Goal: Task Accomplishment & Management: Manage account settings

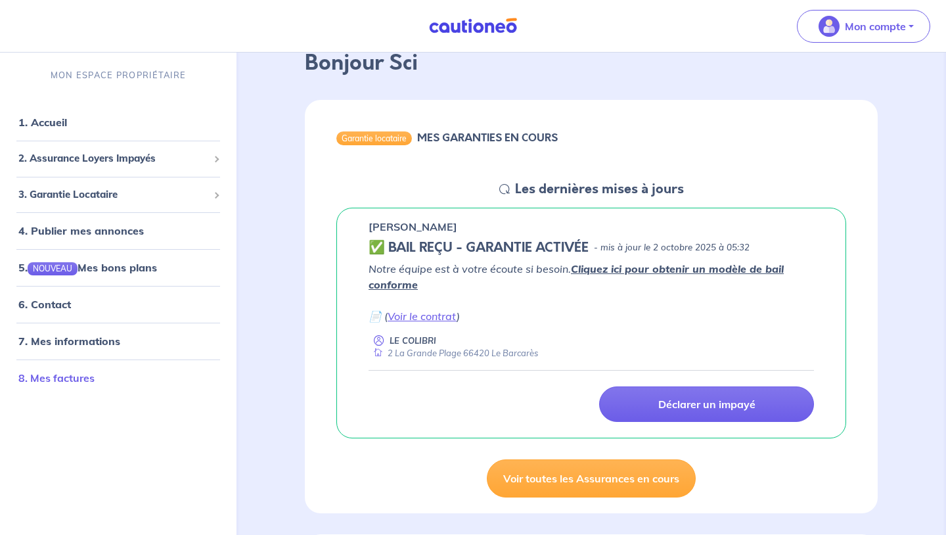
scroll to position [80, 0]
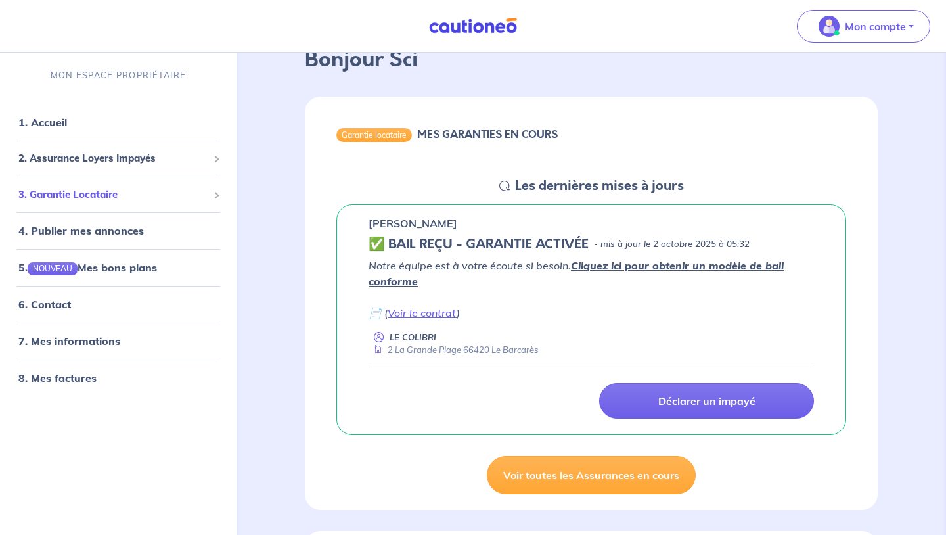
click at [114, 192] on span "3. Garantie Locataire" at bounding box center [113, 194] width 190 height 15
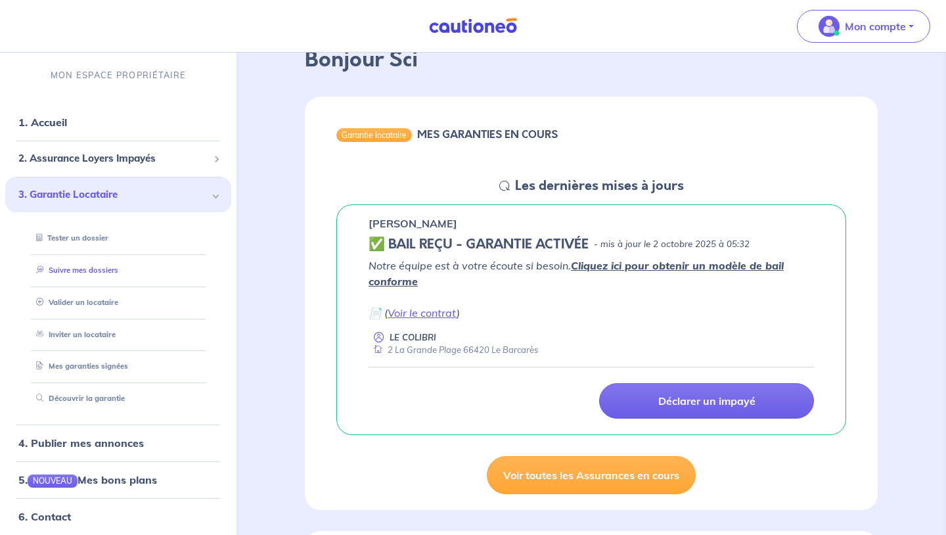
click at [108, 273] on link "Suivre mes dossiers" at bounding box center [74, 269] width 87 height 9
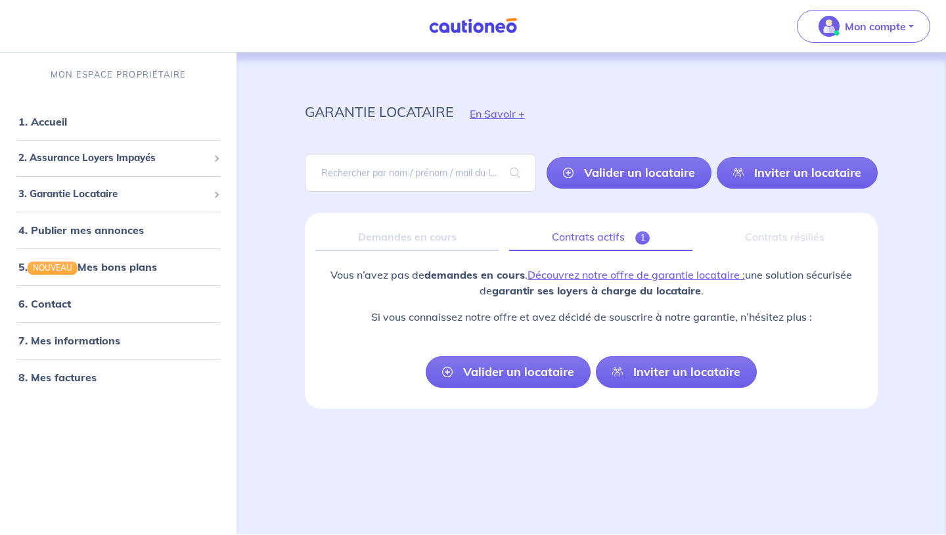
click at [607, 229] on link "Contrats actifs 1" at bounding box center [600, 237] width 183 height 28
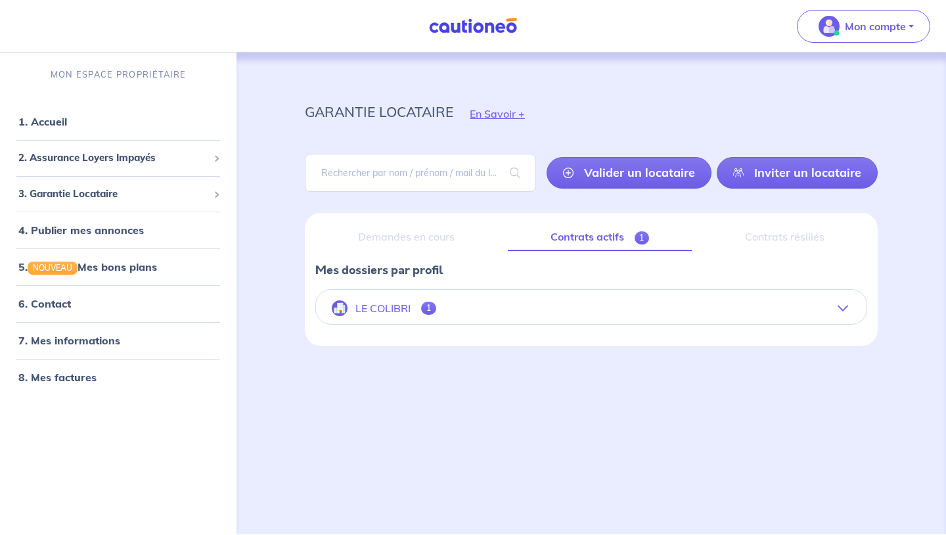
click at [421, 305] on span "1" at bounding box center [428, 308] width 15 height 13
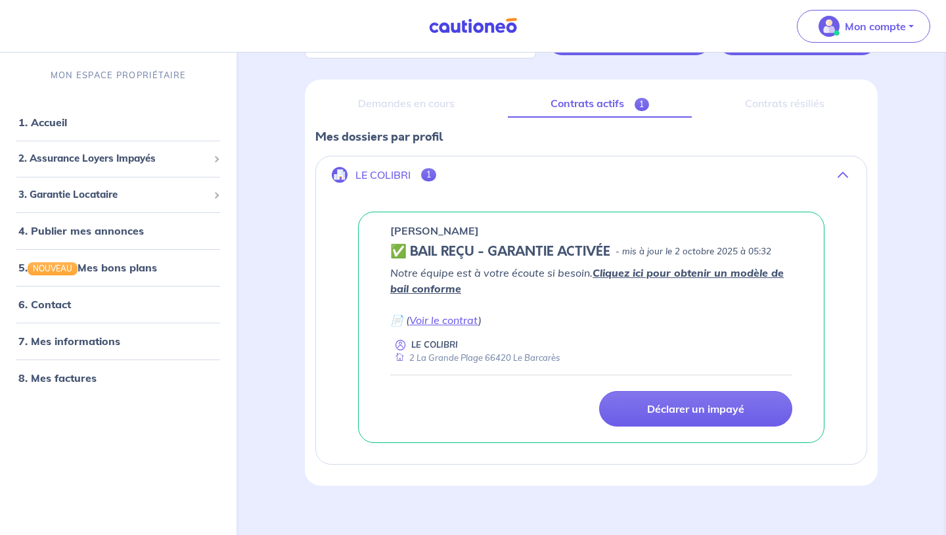
scroll to position [147, 0]
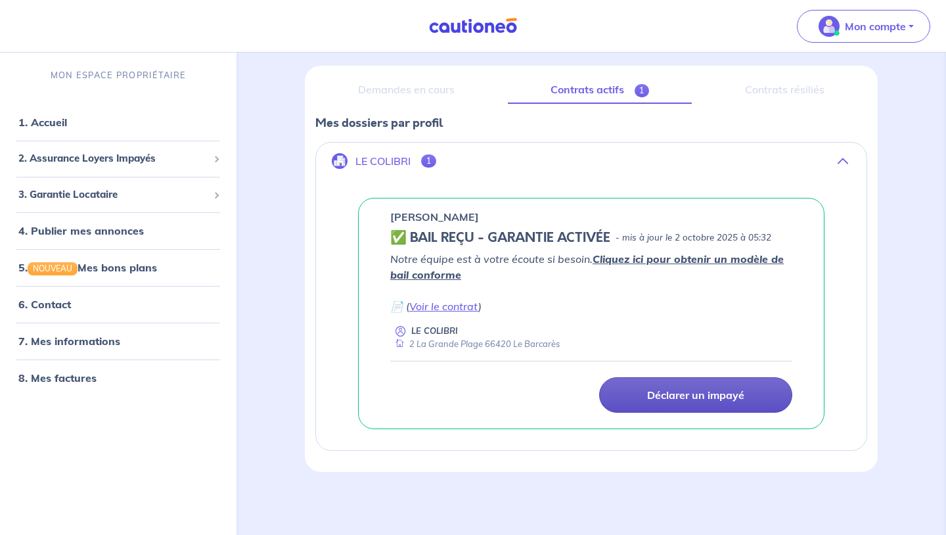
click at [661, 399] on p "Déclarer un impayé" at bounding box center [695, 394] width 97 height 13
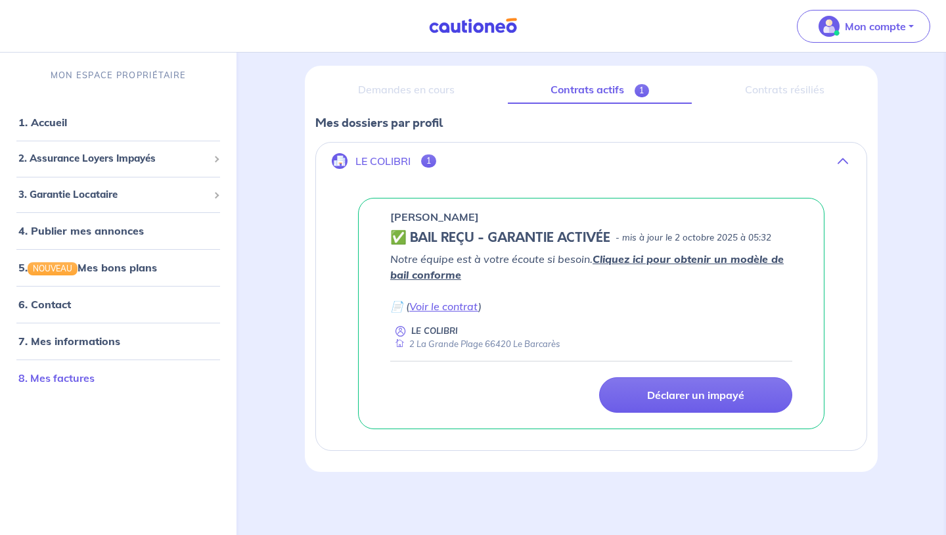
click at [70, 379] on link "8. Mes factures" at bounding box center [56, 378] width 76 height 13
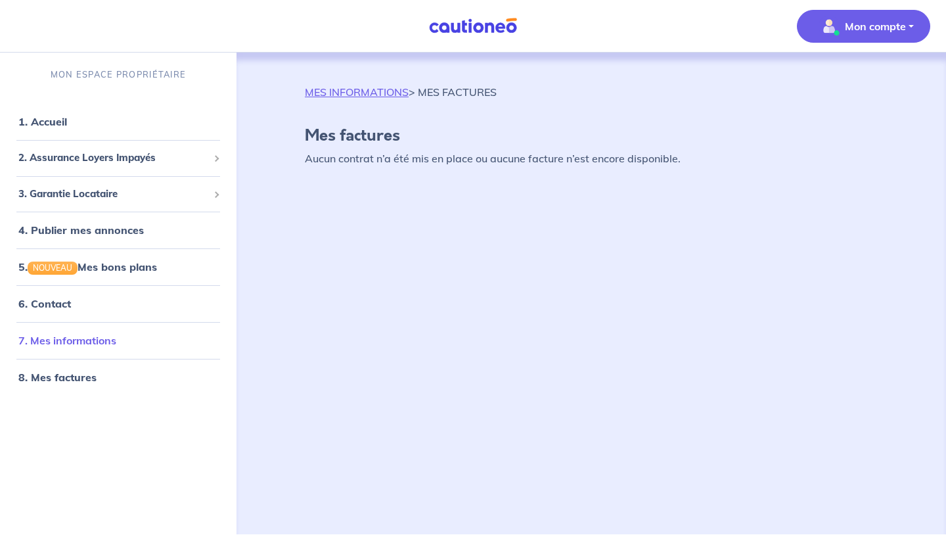
click at [80, 340] on link "7. Mes informations" at bounding box center [67, 340] width 98 height 13
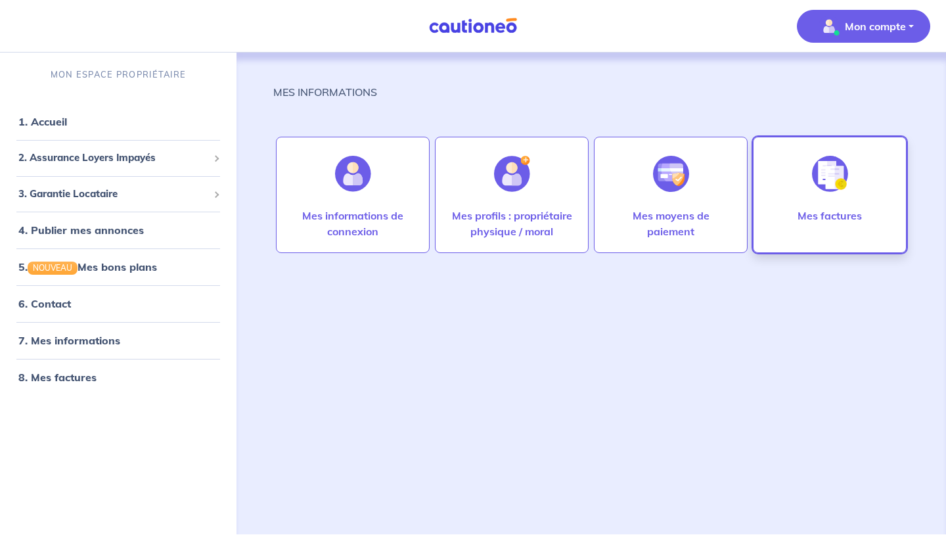
click at [835, 221] on p "Mes factures" at bounding box center [830, 216] width 64 height 16
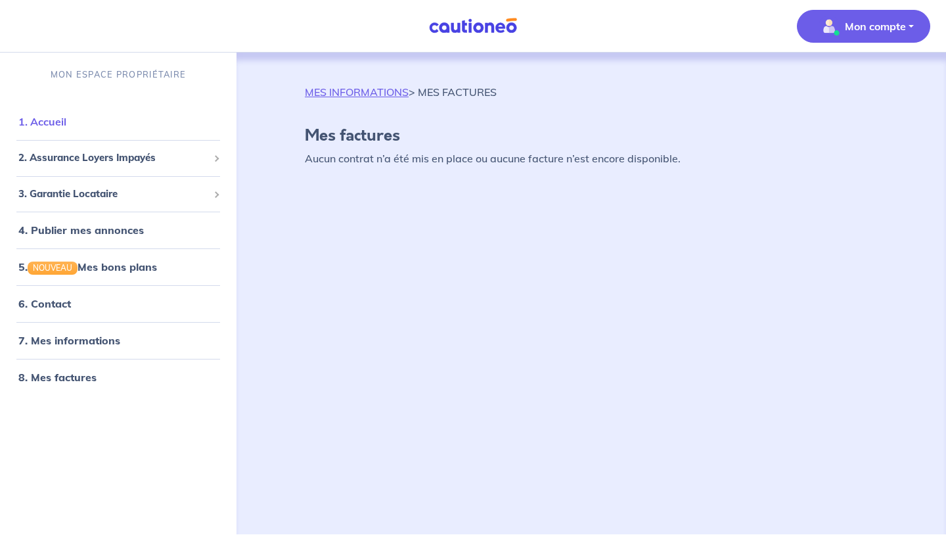
click at [55, 124] on link "1. Accueil" at bounding box center [42, 121] width 48 height 13
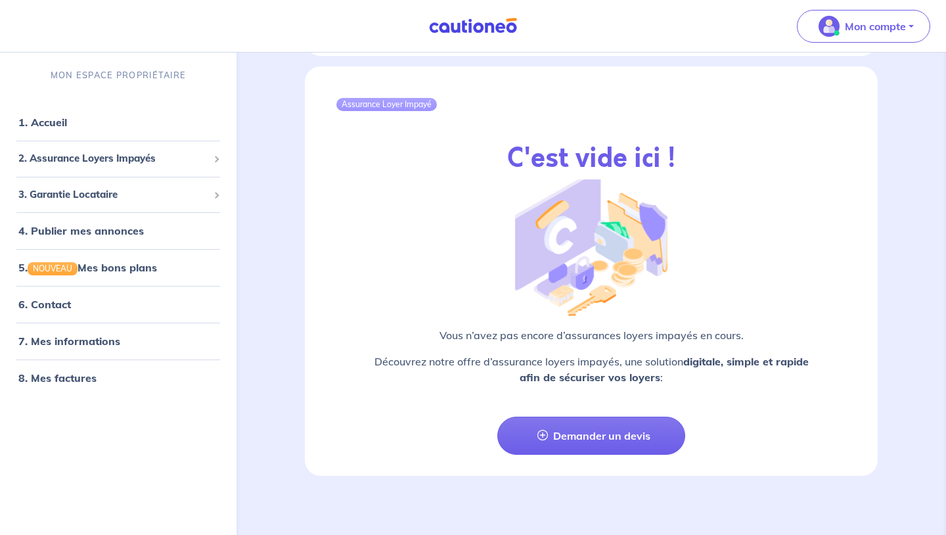
scroll to position [1496, 0]
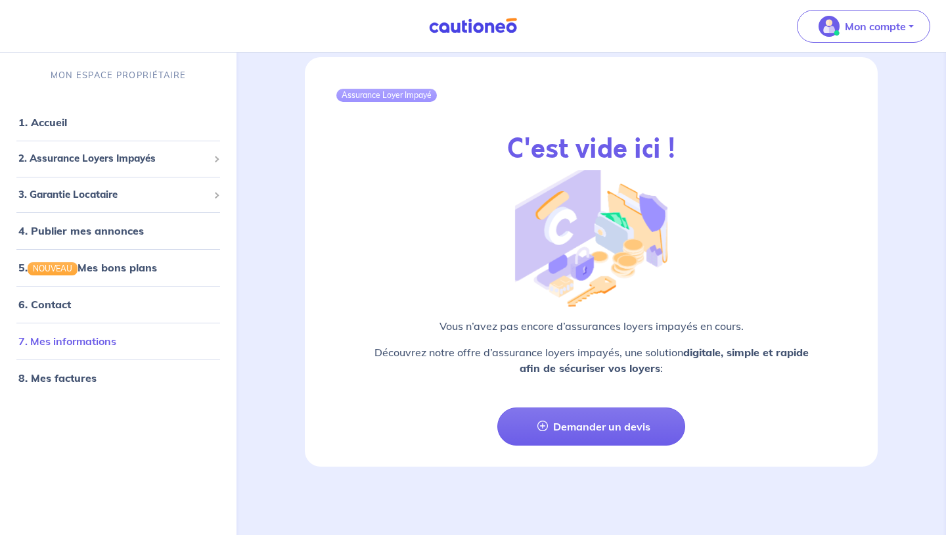
click at [94, 337] on link "7. Mes informations" at bounding box center [67, 341] width 98 height 13
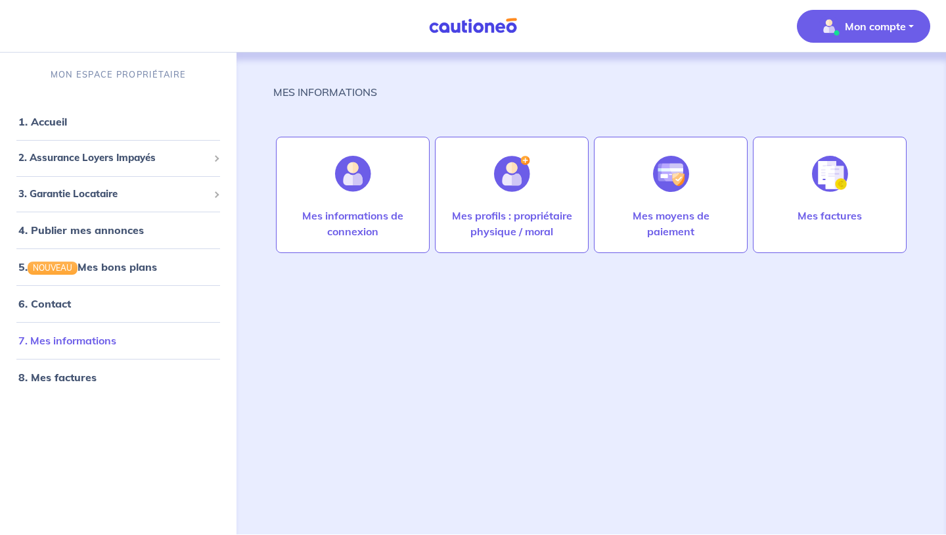
click at [98, 343] on link "7. Mes informations" at bounding box center [67, 340] width 98 height 13
click at [133, 158] on span "2. Assurance Loyers Impayés" at bounding box center [113, 157] width 190 height 15
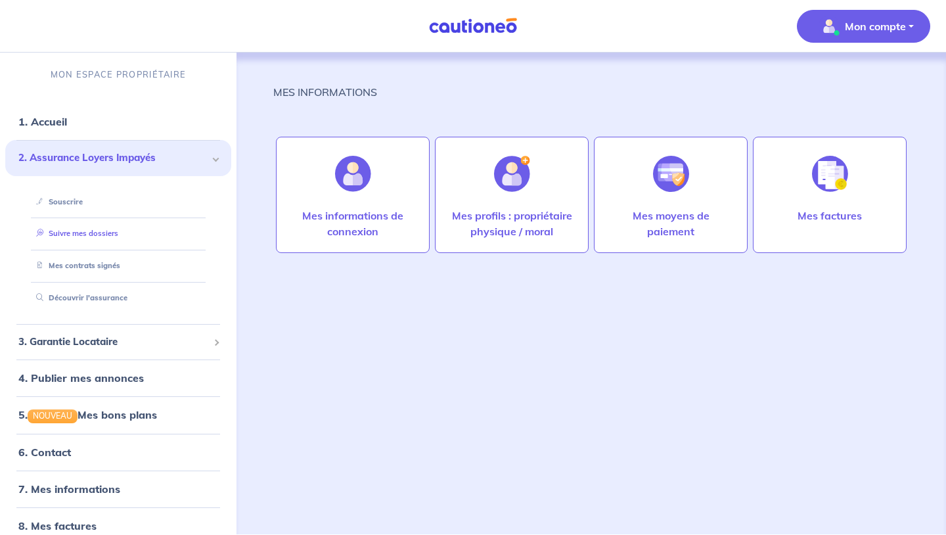
click at [91, 230] on link "Suivre mes dossiers" at bounding box center [74, 233] width 87 height 9
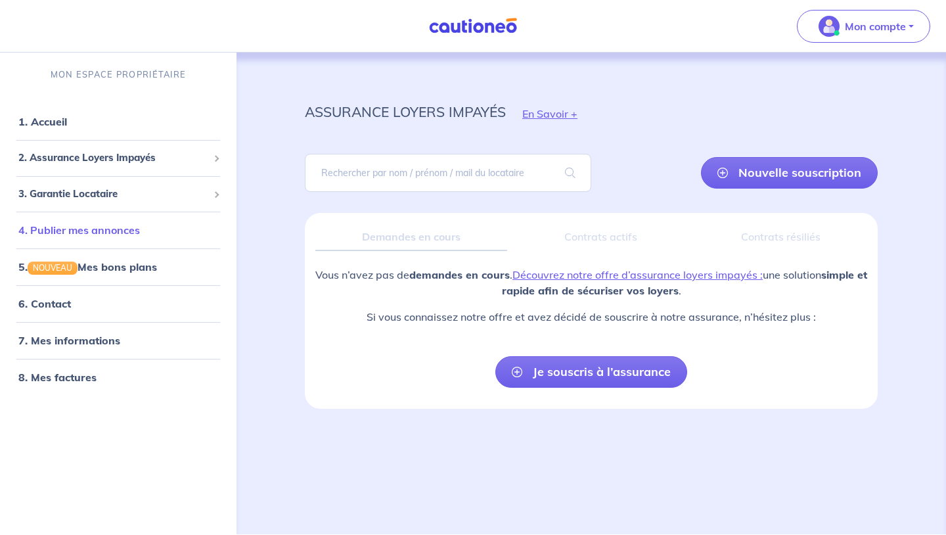
click at [112, 232] on link "4. Publier mes annonces" at bounding box center [79, 229] width 122 height 13
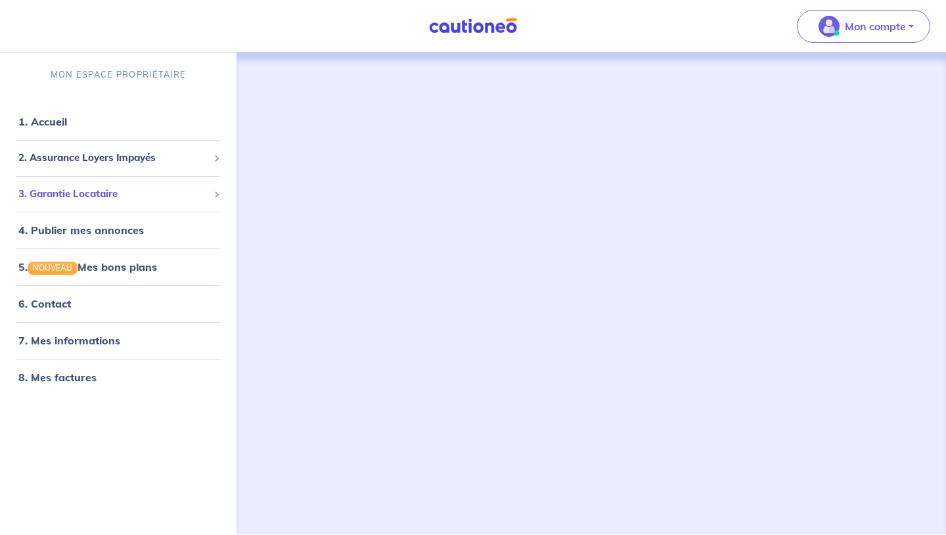
click at [101, 191] on span "3. Garantie Locataire" at bounding box center [113, 194] width 190 height 15
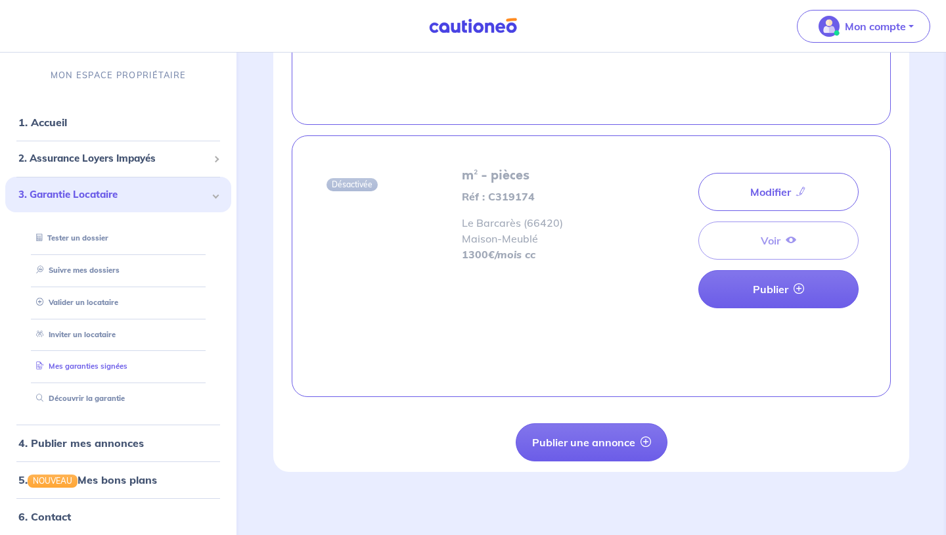
click at [117, 364] on link "Mes garanties signées" at bounding box center [79, 365] width 97 height 9
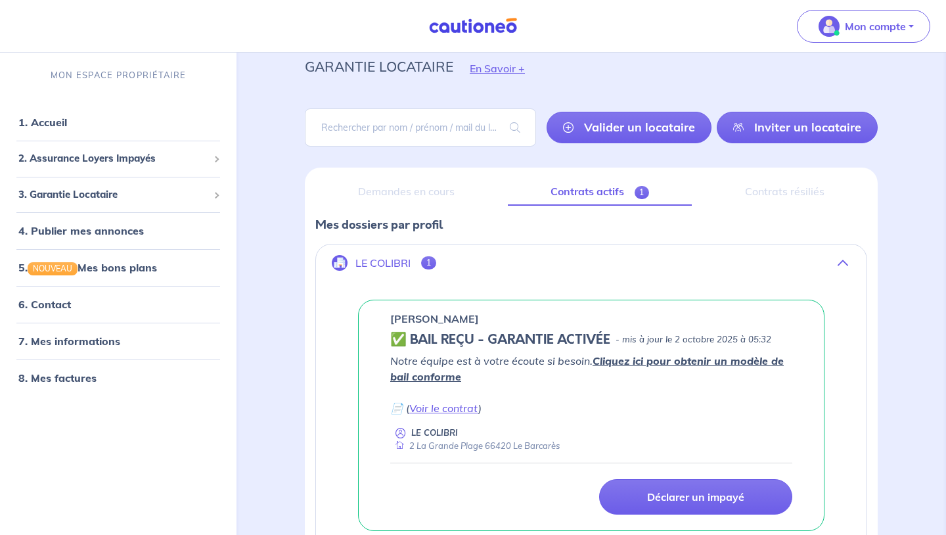
scroll to position [72, 0]
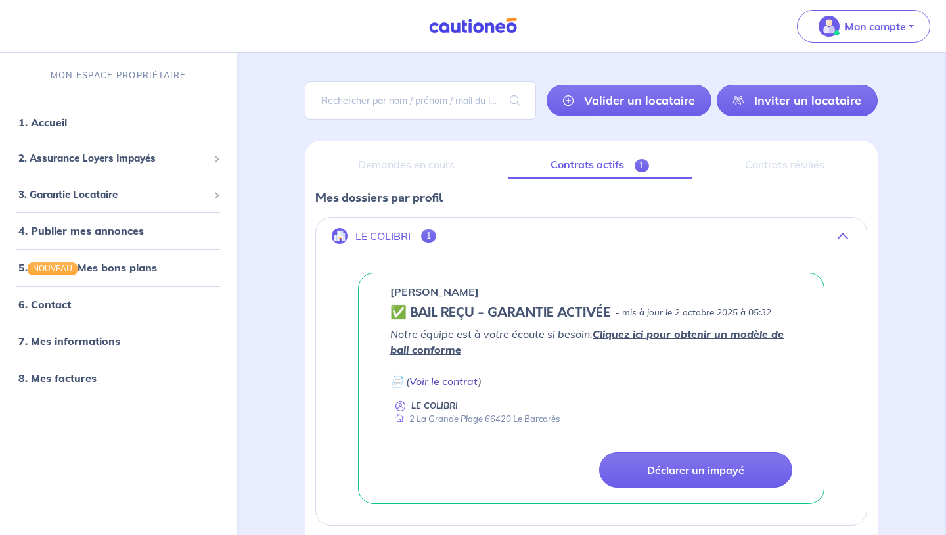
click at [459, 380] on link "Voir le contrat" at bounding box center [443, 381] width 69 height 13
click at [846, 20] on p "Mon compte" at bounding box center [875, 26] width 61 height 16
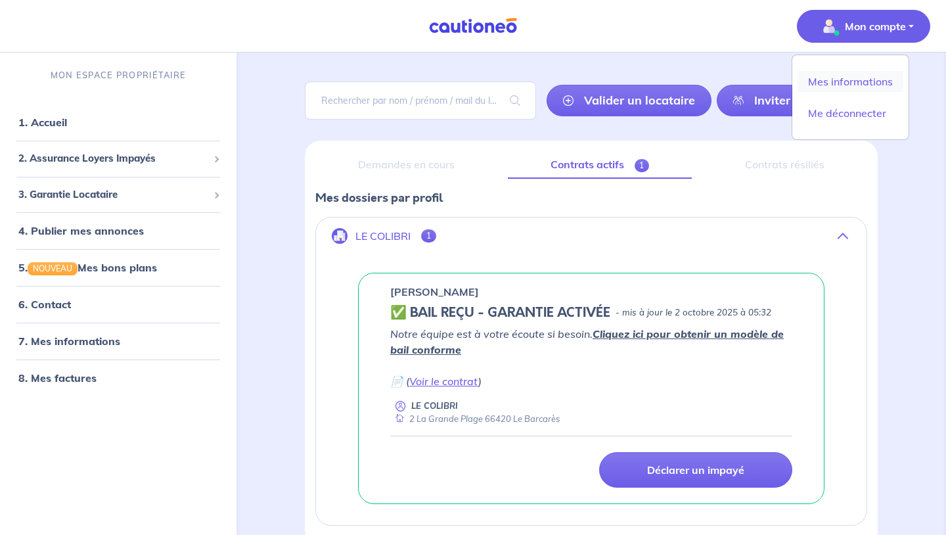
click at [855, 83] on link "Mes informations" at bounding box center [851, 81] width 106 height 21
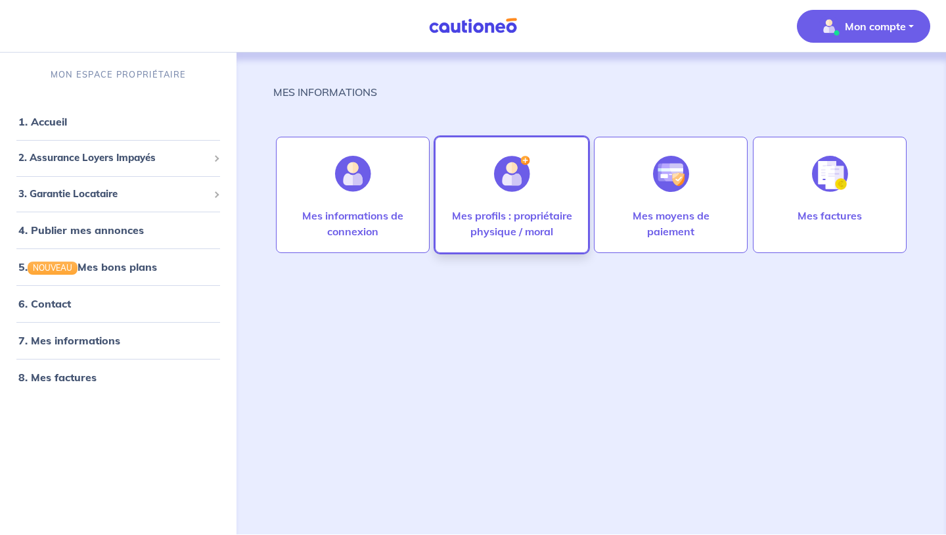
click at [512, 216] on p "Mes profils : propriétaire physique / moral" at bounding box center [512, 224] width 126 height 32
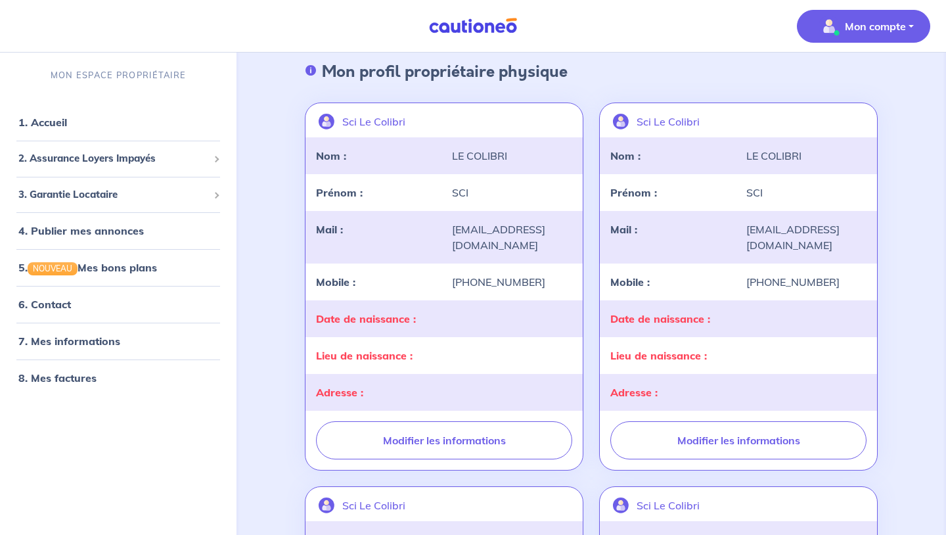
scroll to position [60, 0]
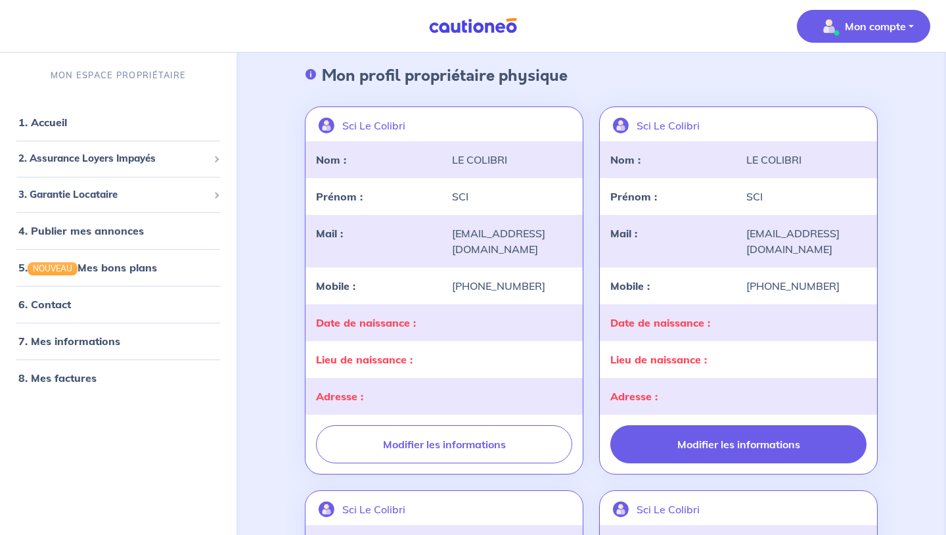
click at [702, 442] on button "Modifier les informations" at bounding box center [738, 444] width 256 height 38
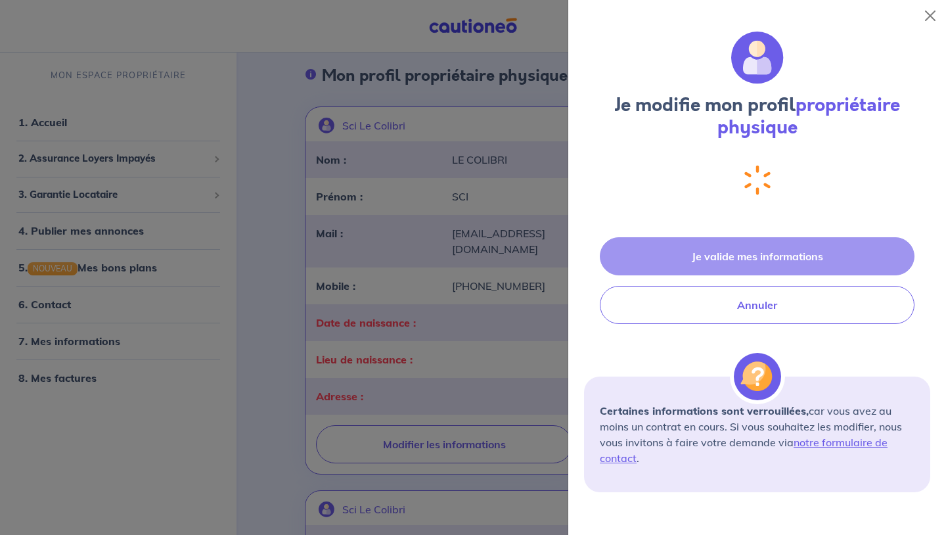
select select "FR"
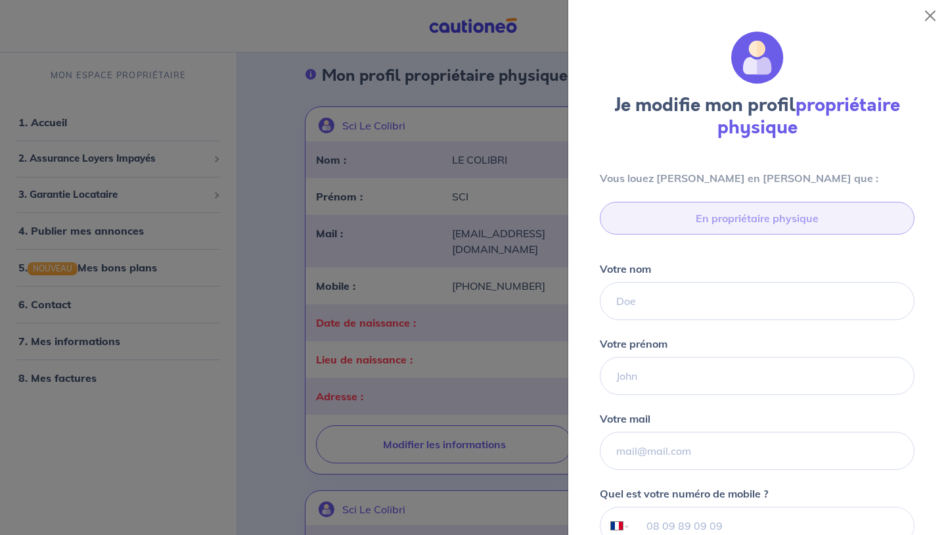
type input "06 50 92 06 86"
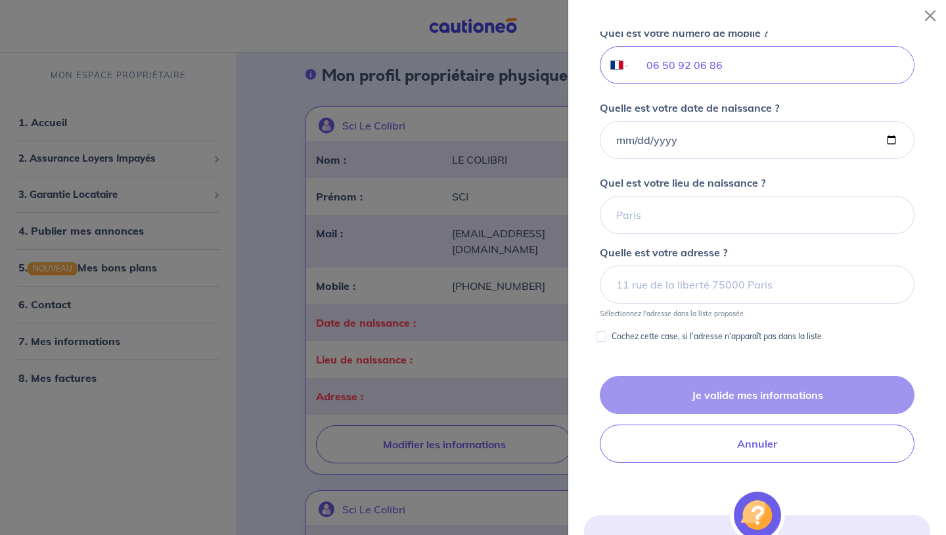
scroll to position [460, 0]
click at [935, 18] on button "Close" at bounding box center [930, 15] width 21 height 21
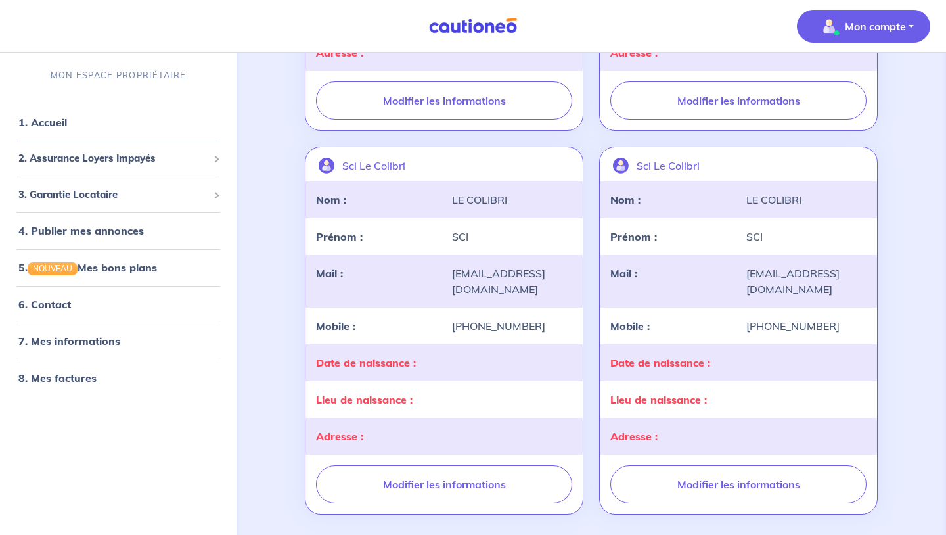
scroll to position [411, 0]
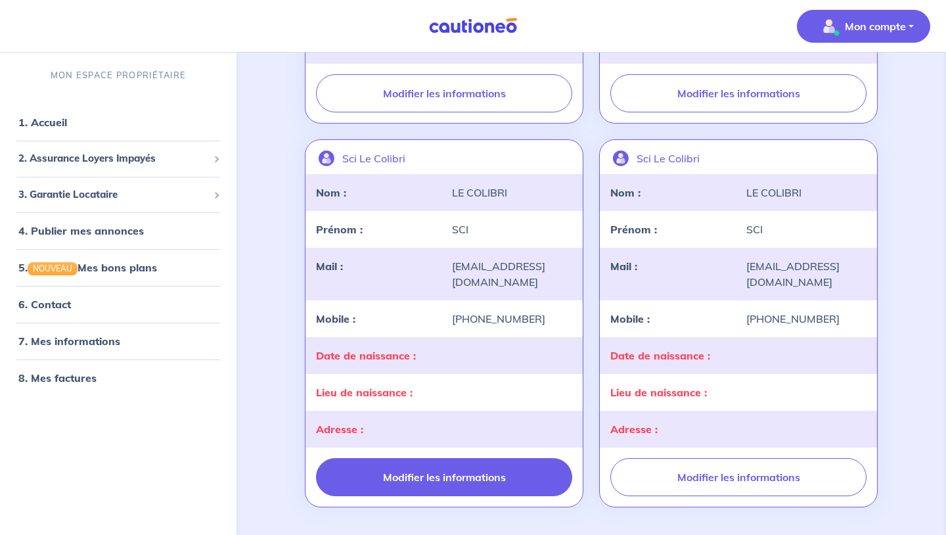
click at [422, 480] on button "Modifier les informations" at bounding box center [444, 477] width 256 height 38
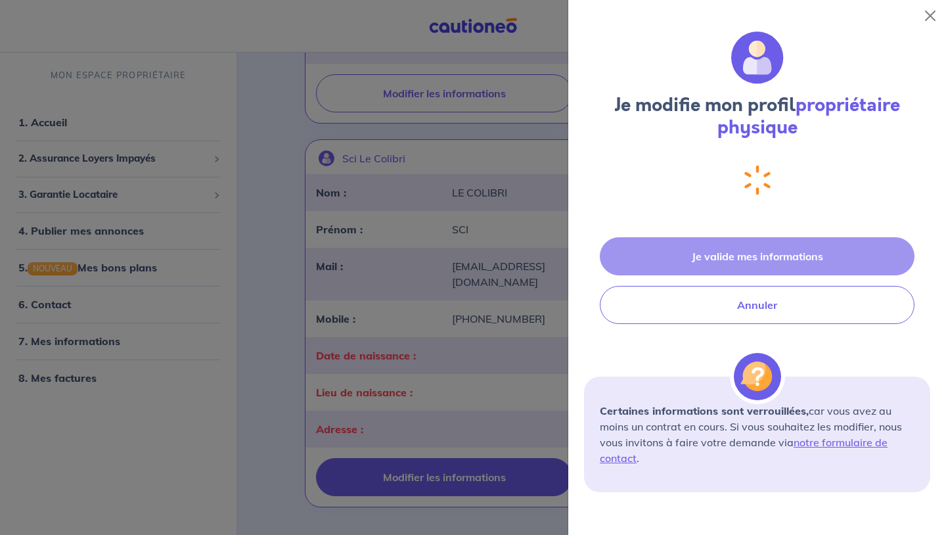
select select "FR"
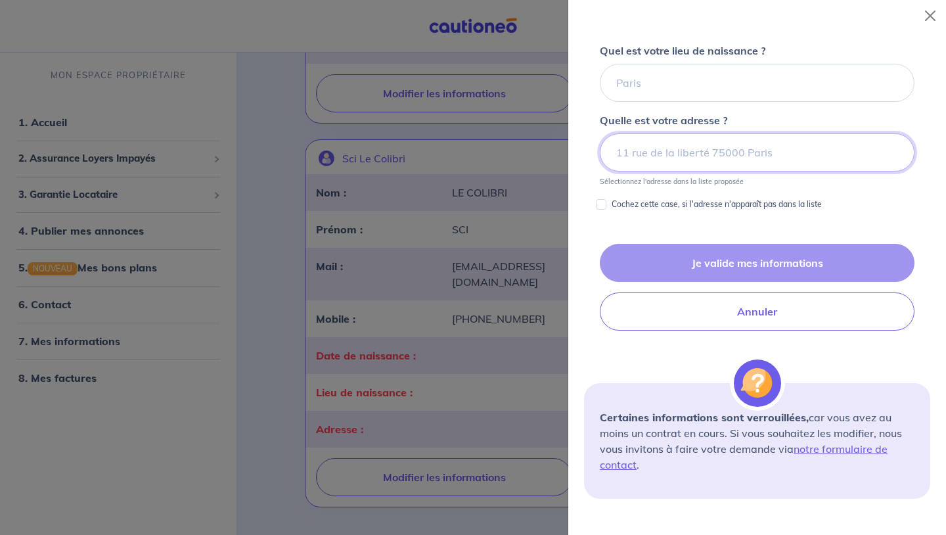
scroll to position [662, 0]
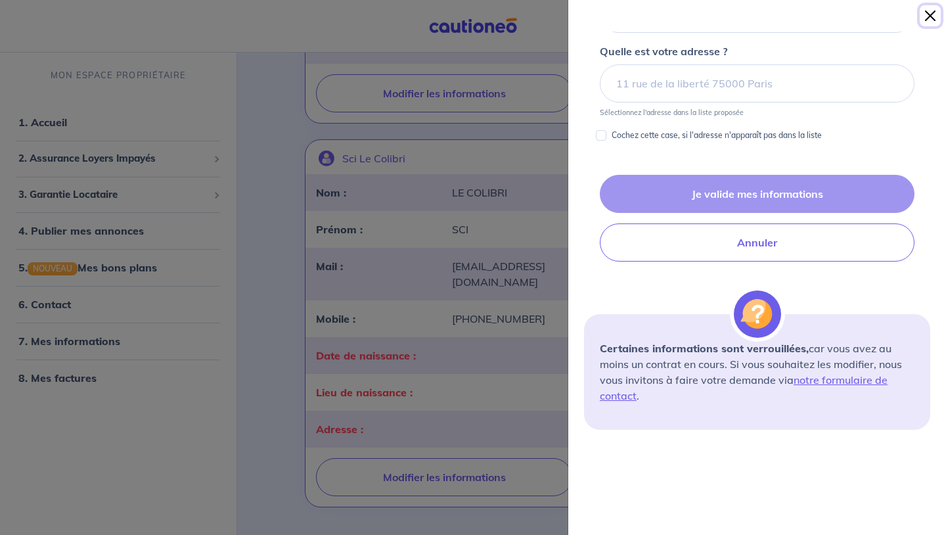
click at [931, 18] on button "Close" at bounding box center [930, 15] width 21 height 21
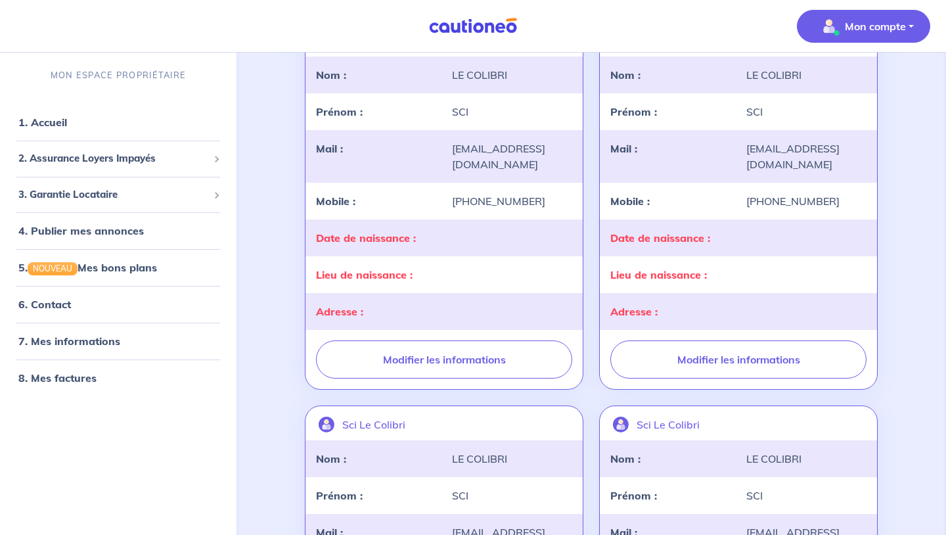
scroll to position [49, 0]
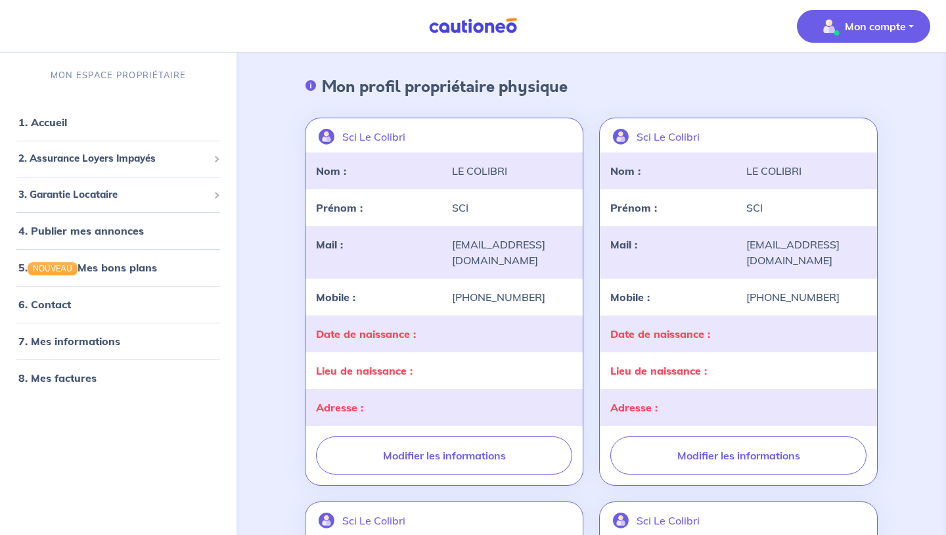
click at [891, 24] on p "Mon compte" at bounding box center [875, 26] width 61 height 16
click at [847, 80] on link "Mes informations" at bounding box center [851, 81] width 106 height 21
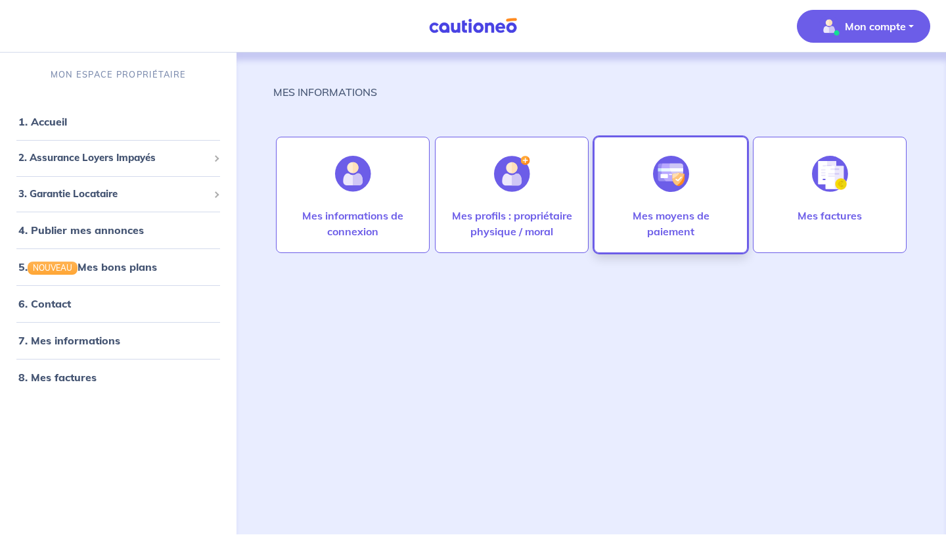
click at [718, 227] on p "Mes moyens de paiement" at bounding box center [671, 224] width 126 height 32
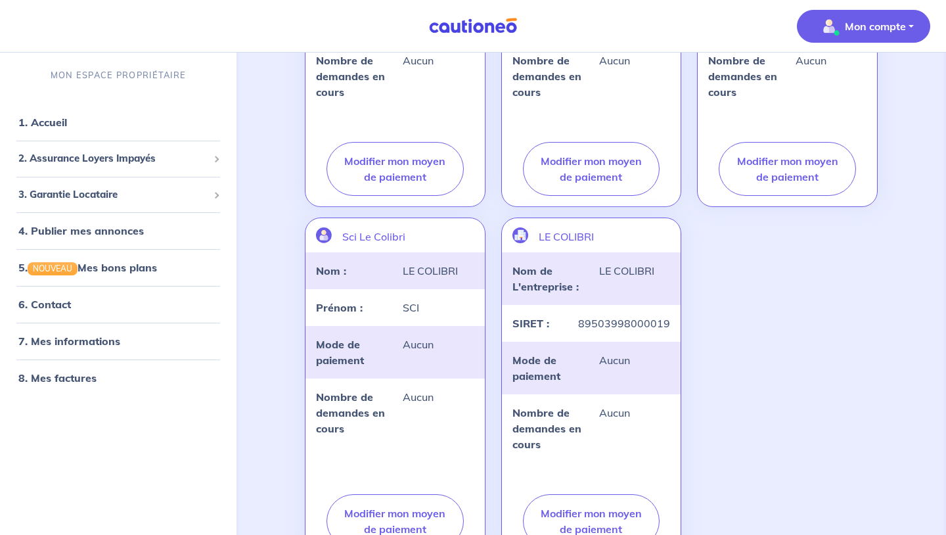
scroll to position [333, 0]
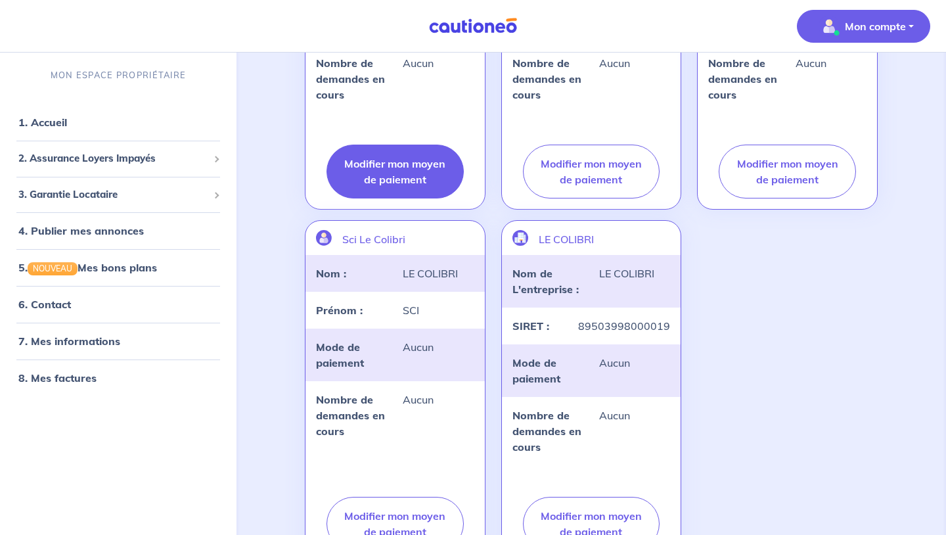
click at [415, 177] on button "Modifier mon moyen de paiement" at bounding box center [395, 172] width 137 height 54
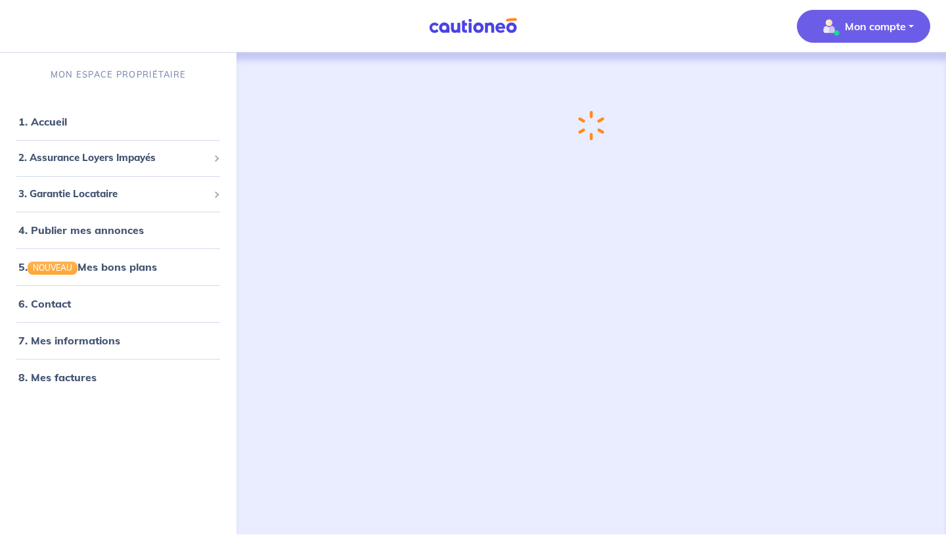
scroll to position [0, 0]
